Goal: Task Accomplishment & Management: Use online tool/utility

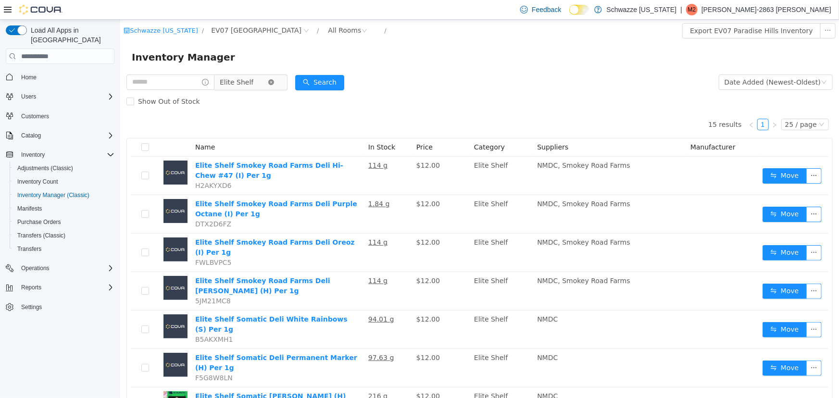
click at [274, 83] on icon "icon: close-circle" at bounding box center [271, 82] width 6 height 6
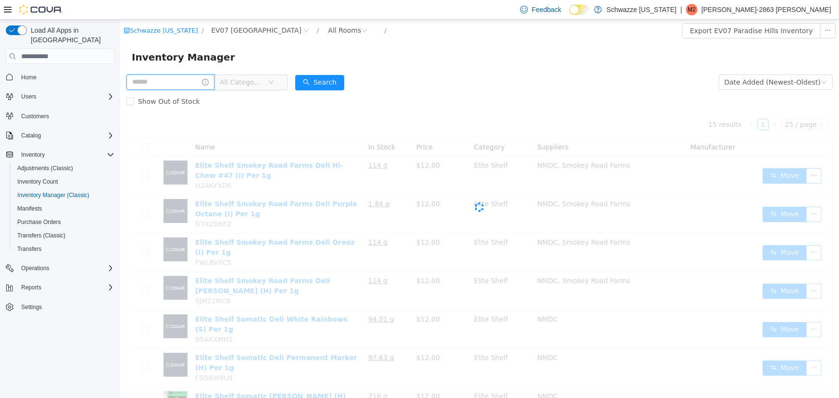
click at [176, 85] on input "text" at bounding box center [170, 82] width 88 height 15
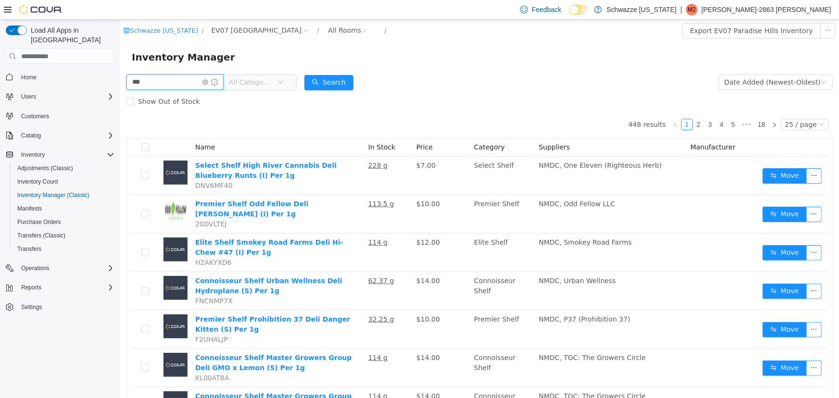
type input "***"
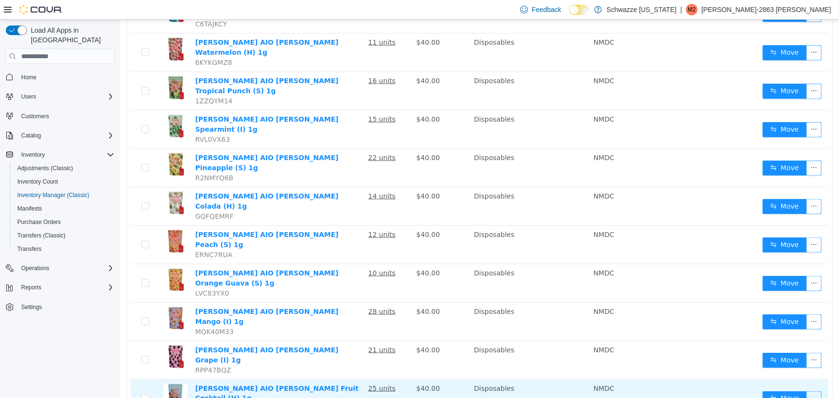
scroll to position [591, 0]
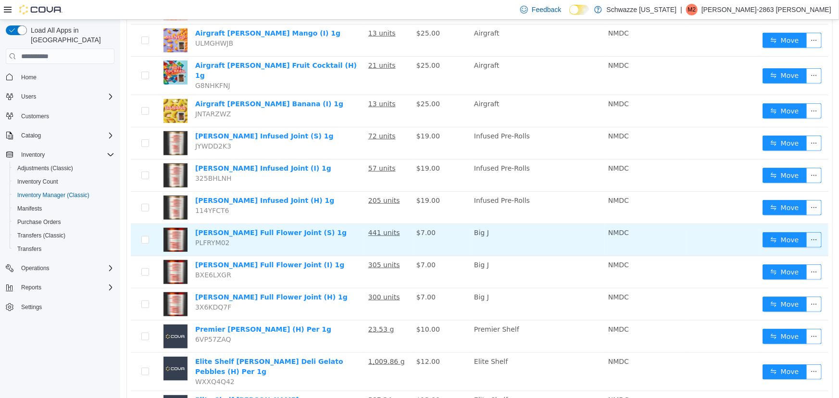
scroll to position [310, 0]
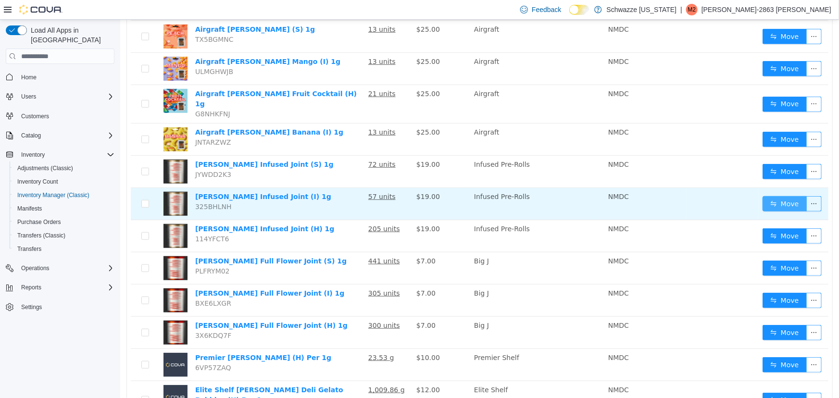
click at [769, 196] on button "Move" at bounding box center [784, 203] width 44 height 15
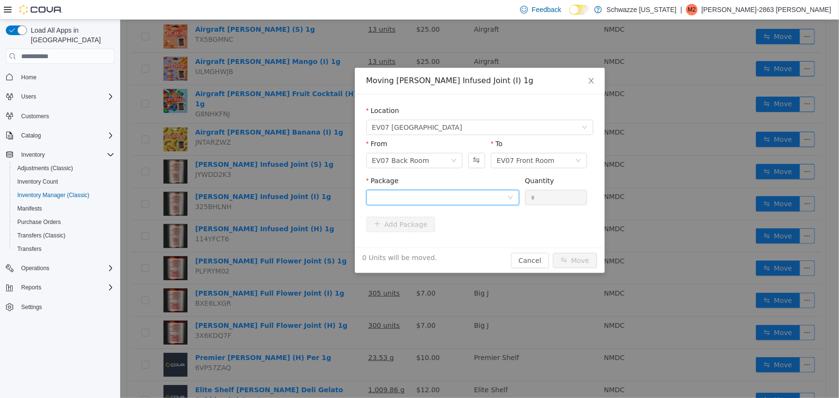
click at [419, 200] on div at bounding box center [439, 197] width 135 height 14
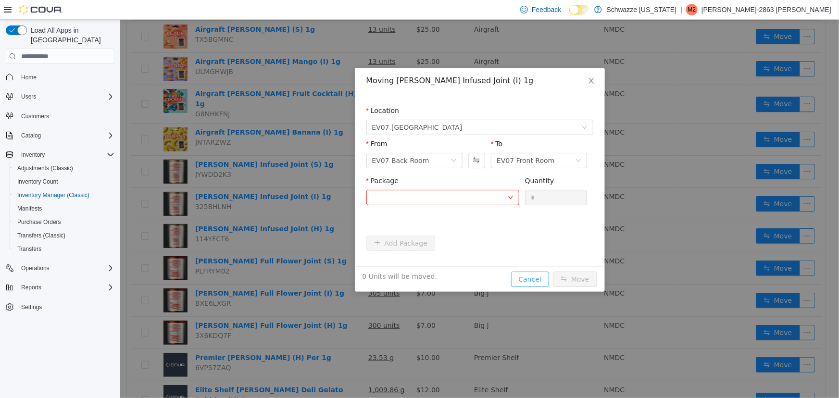
click at [540, 264] on div "Moving [PERSON_NAME] Infused Joint (I) 1g Location [GEOGRAPHIC_DATA] From EV07 …" at bounding box center [480, 180] width 250 height 224
click at [540, 264] on div "Location [GEOGRAPHIC_DATA] From [GEOGRAPHIC_DATA] Back Room To EV07 Front Room …" at bounding box center [480, 180] width 250 height 172
click at [543, 272] on button "Cancel" at bounding box center [530, 279] width 38 height 15
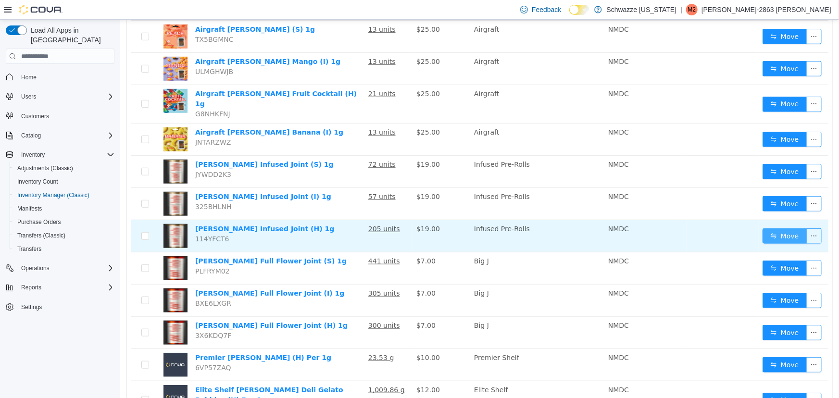
click at [763, 228] on button "Move" at bounding box center [784, 235] width 44 height 15
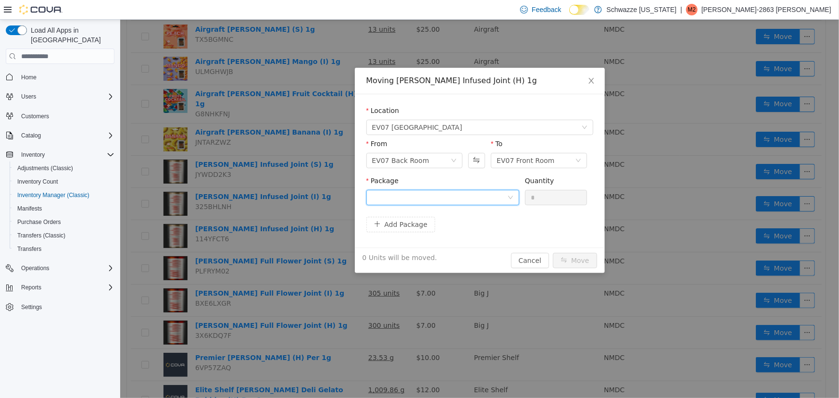
click at [482, 200] on div at bounding box center [439, 197] width 135 height 14
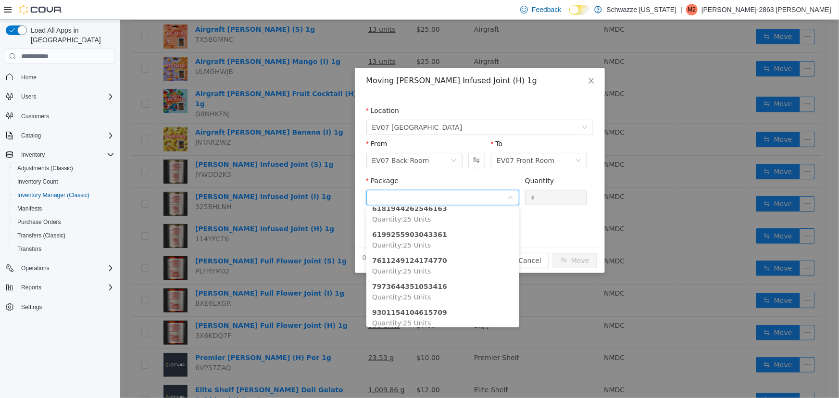
scroll to position [81, 0]
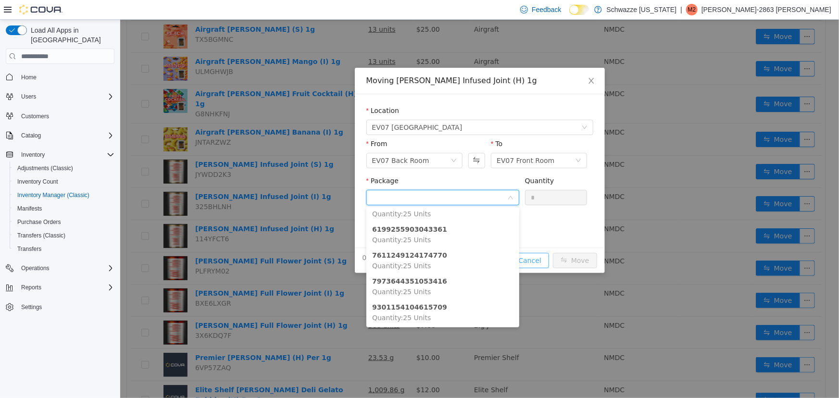
click at [530, 255] on div "Moving [PERSON_NAME] Infused Joint (H) 1g Location [GEOGRAPHIC_DATA] From EV07 …" at bounding box center [480, 170] width 250 height 205
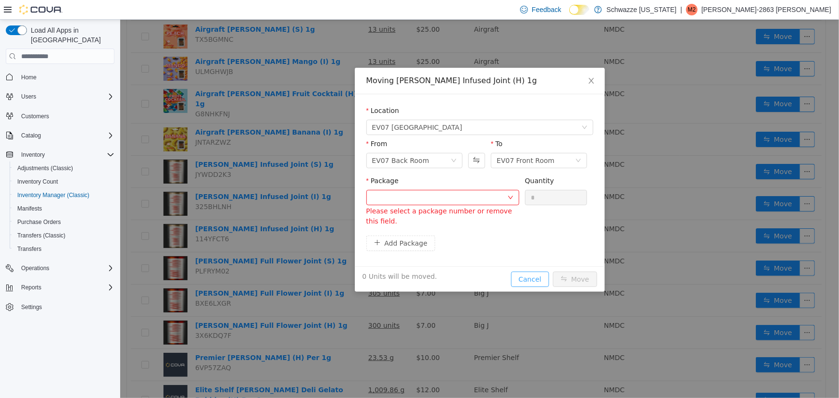
click at [539, 273] on button "Cancel" at bounding box center [530, 279] width 38 height 15
